Goal: Transaction & Acquisition: Purchase product/service

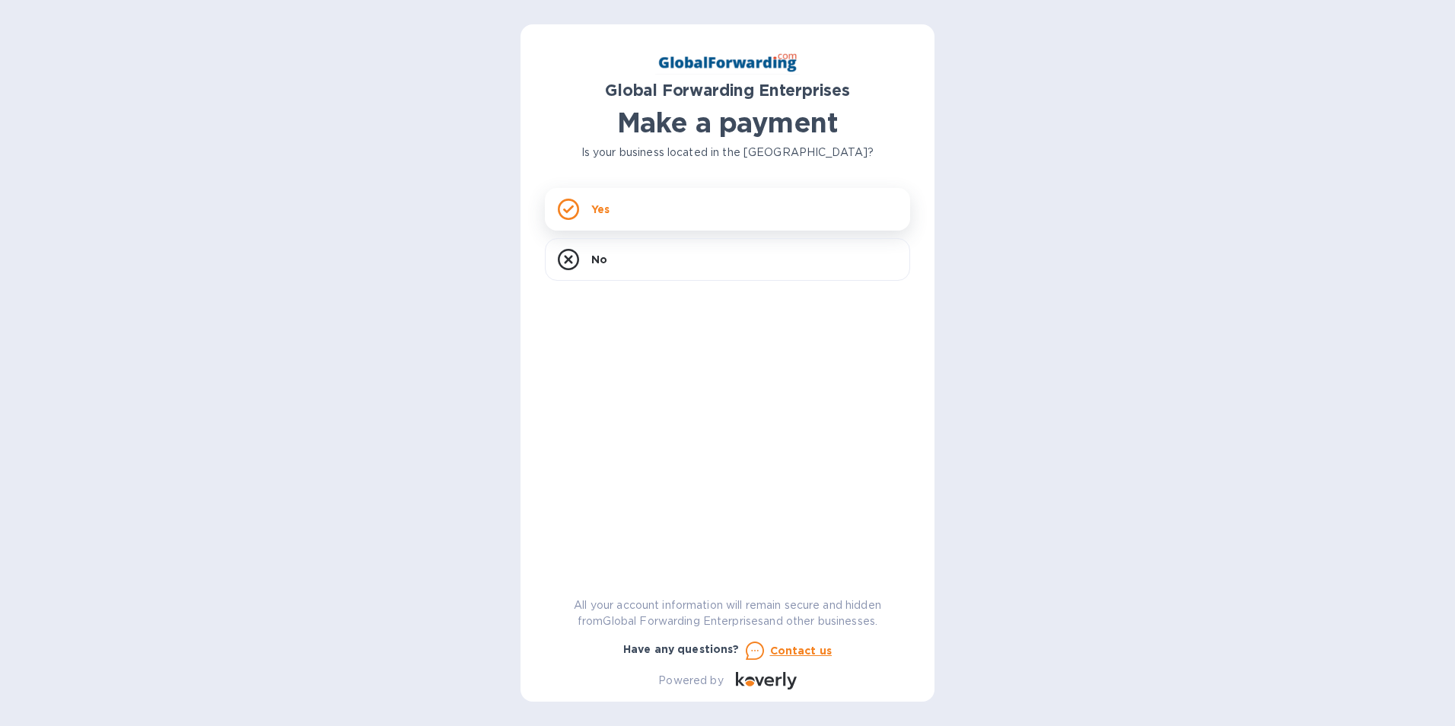
click at [572, 209] on icon at bounding box center [568, 209] width 11 height 8
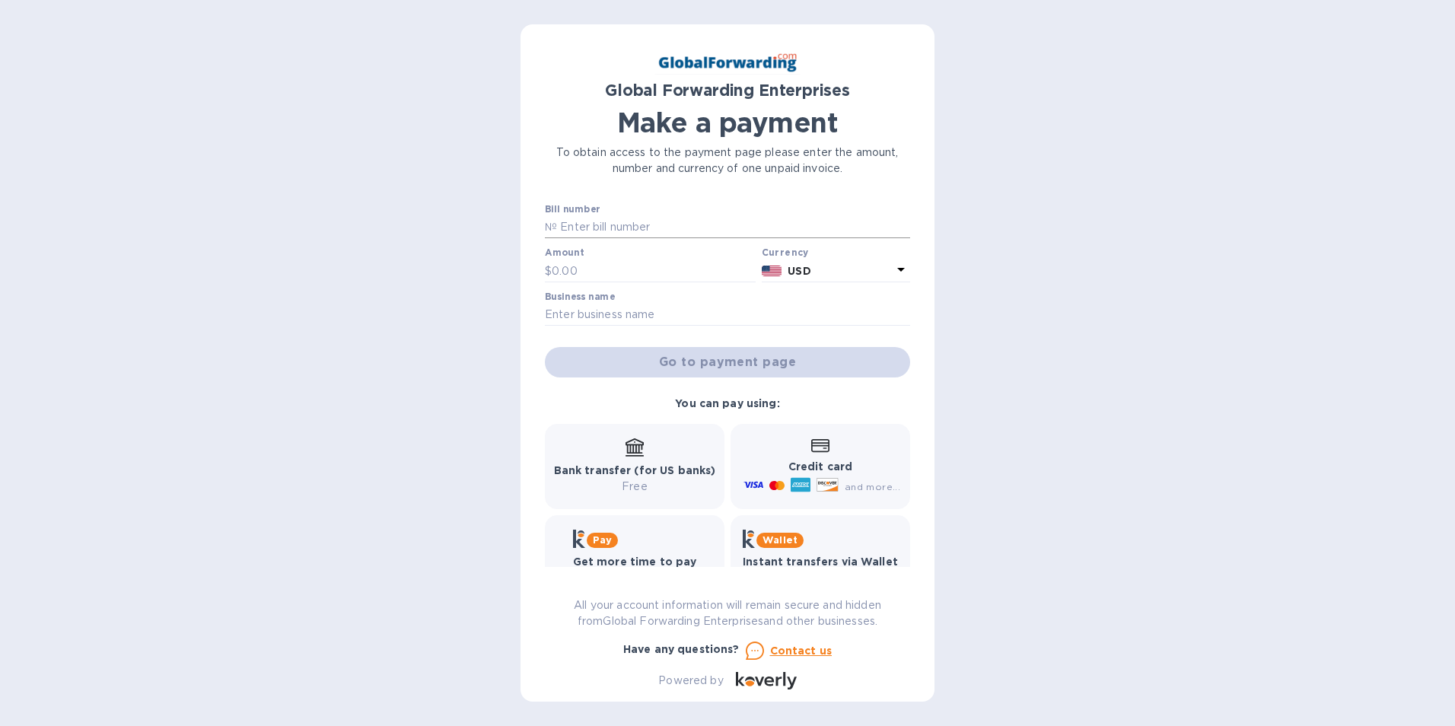
click at [577, 224] on input "text" at bounding box center [733, 227] width 353 height 23
type input "79669428"
click at [626, 270] on input "text" at bounding box center [654, 271] width 204 height 23
type input "578.76"
click at [614, 318] on input "text" at bounding box center [727, 315] width 365 height 23
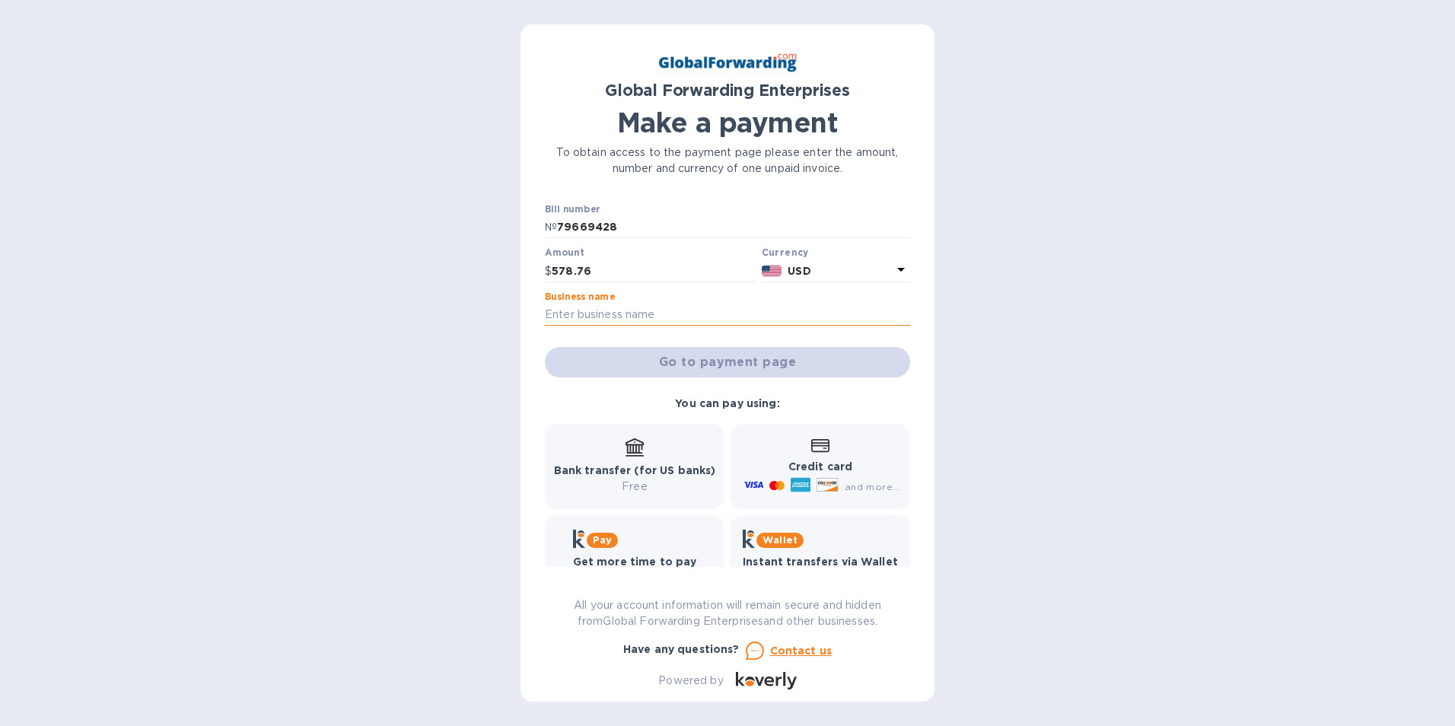
type input "Systematic Filing Products"
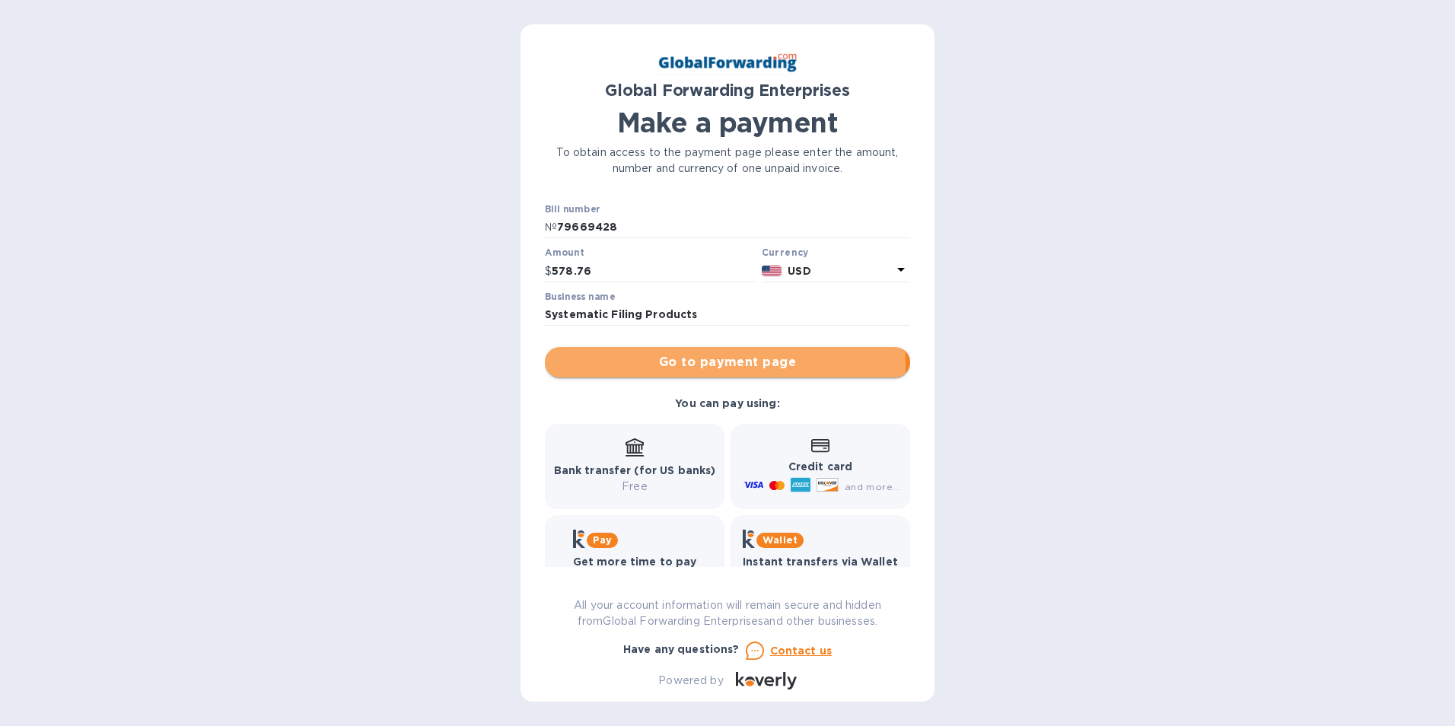
click at [689, 365] on span "Go to payment page" at bounding box center [727, 362] width 341 height 18
